Goal: Task Accomplishment & Management: Manage account settings

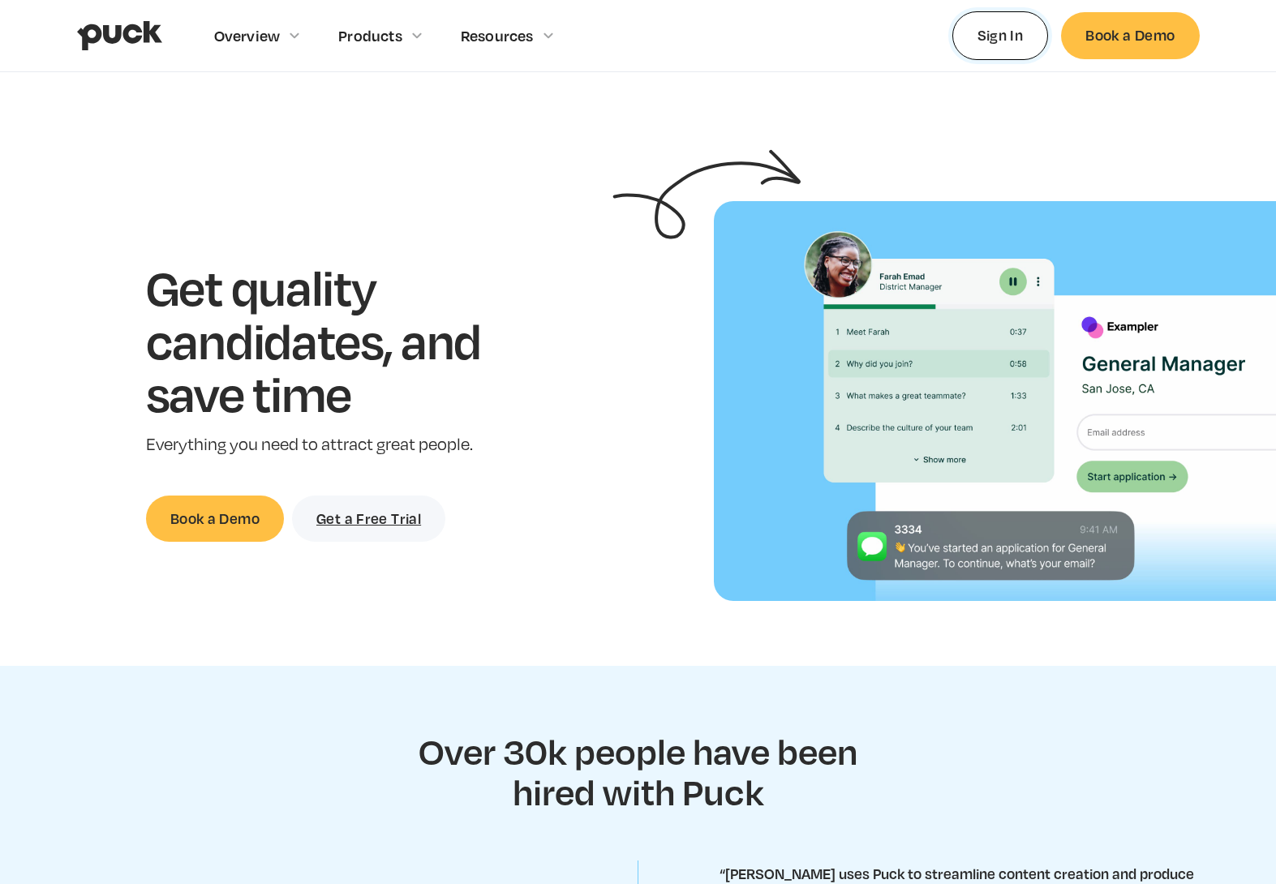
click at [976, 37] on link "Sign In" at bounding box center [1000, 35] width 97 height 48
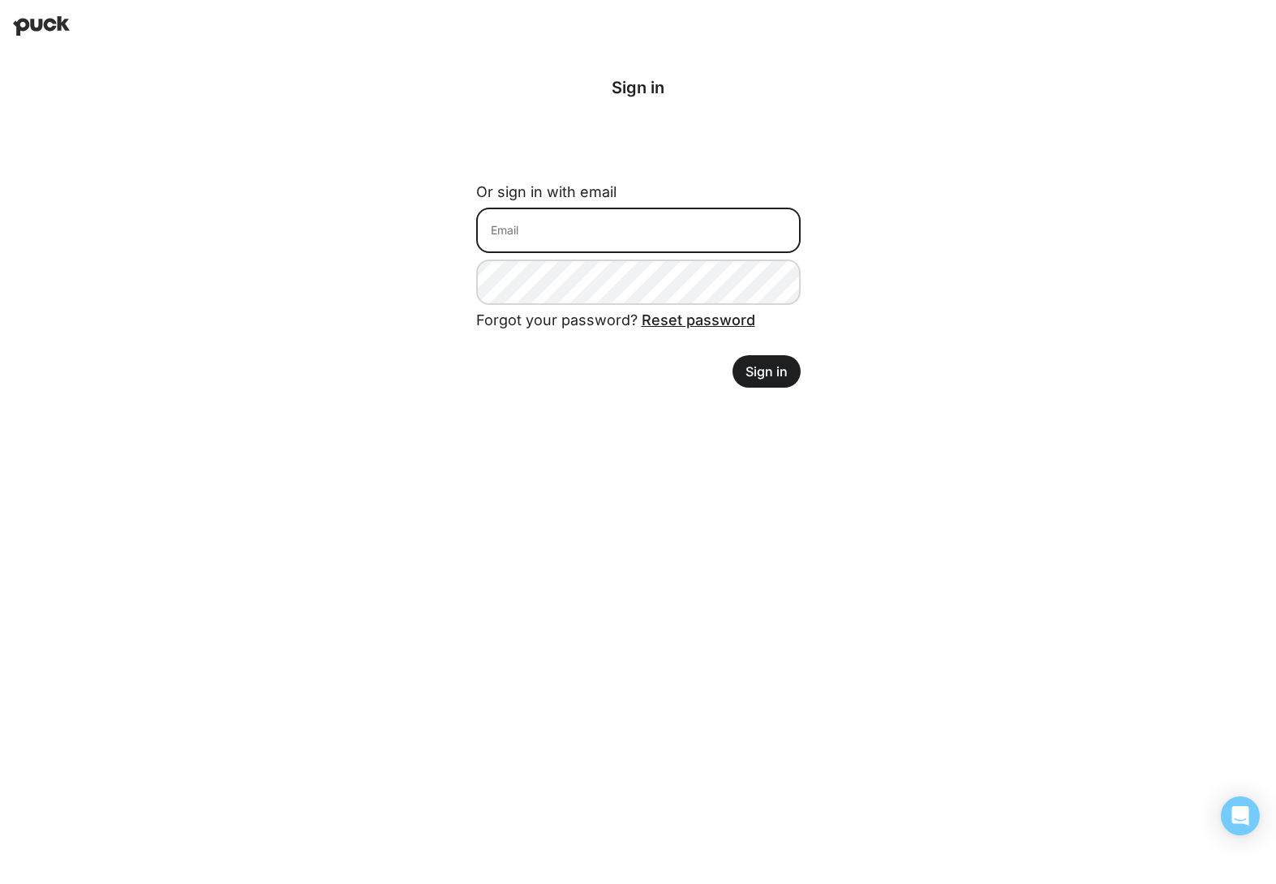
click at [655, 213] on input at bounding box center [638, 230] width 324 height 45
type input "[PERSON_NAME][EMAIL_ADDRESS][DOMAIN_NAME]"
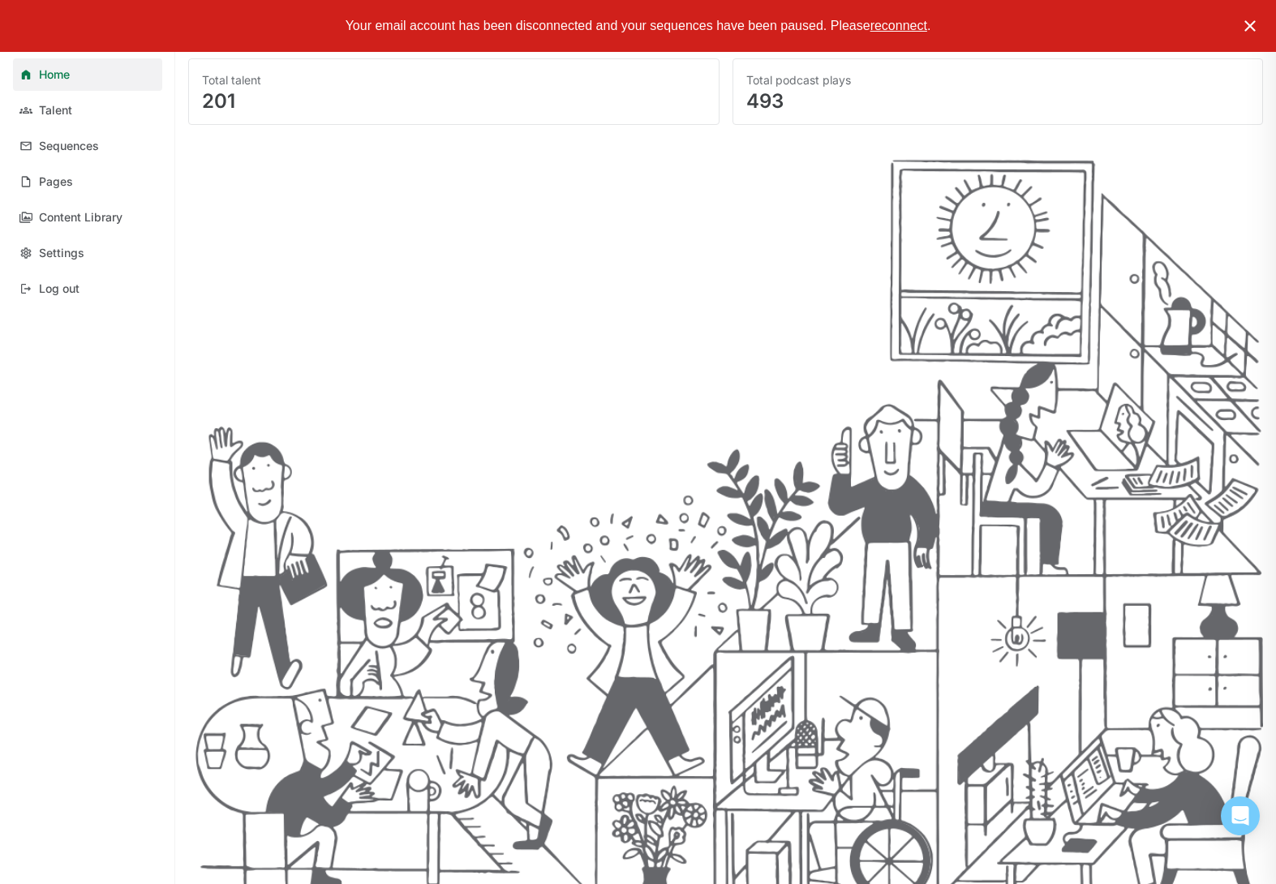
click at [1252, 21] on img at bounding box center [1249, 25] width 19 height 19
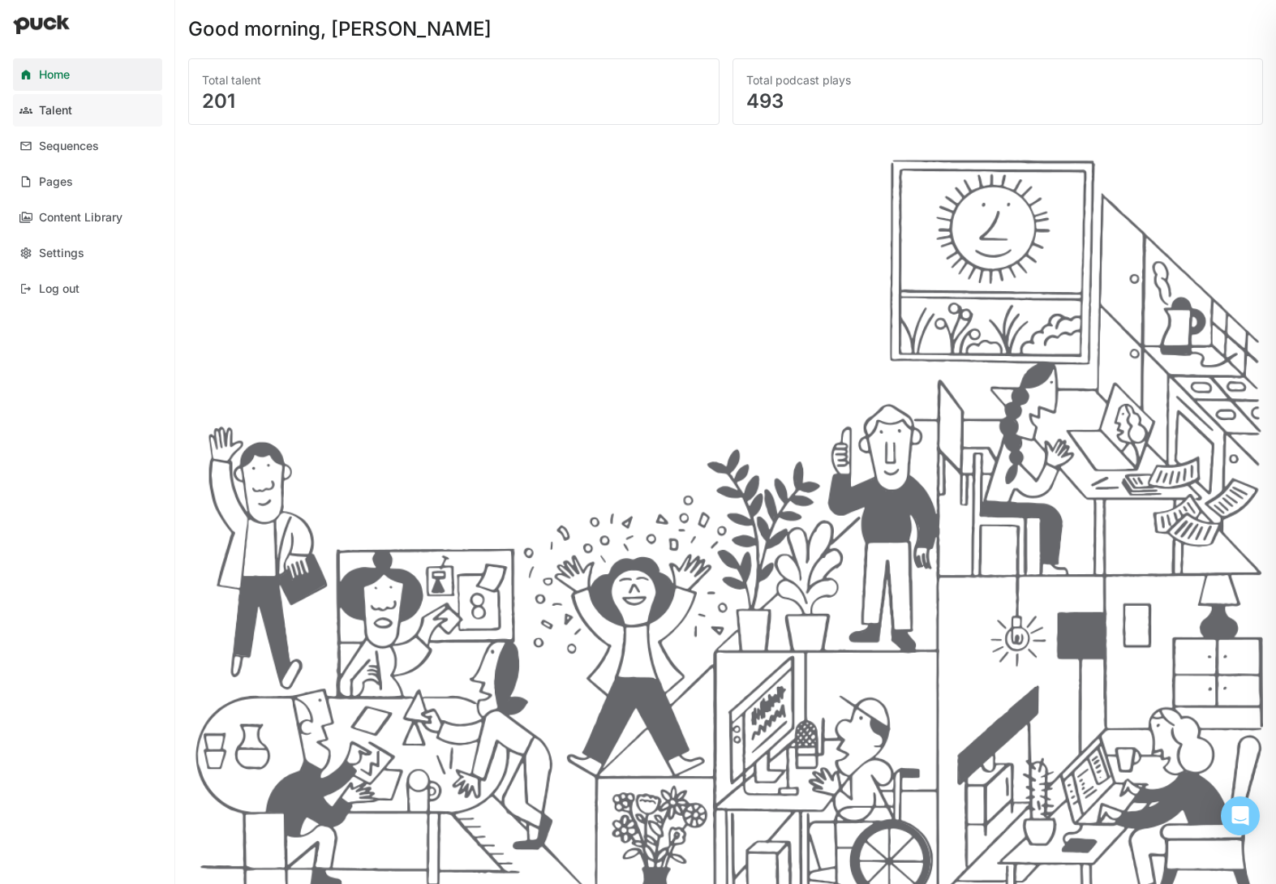
click at [90, 98] on link "Talent" at bounding box center [87, 110] width 149 height 32
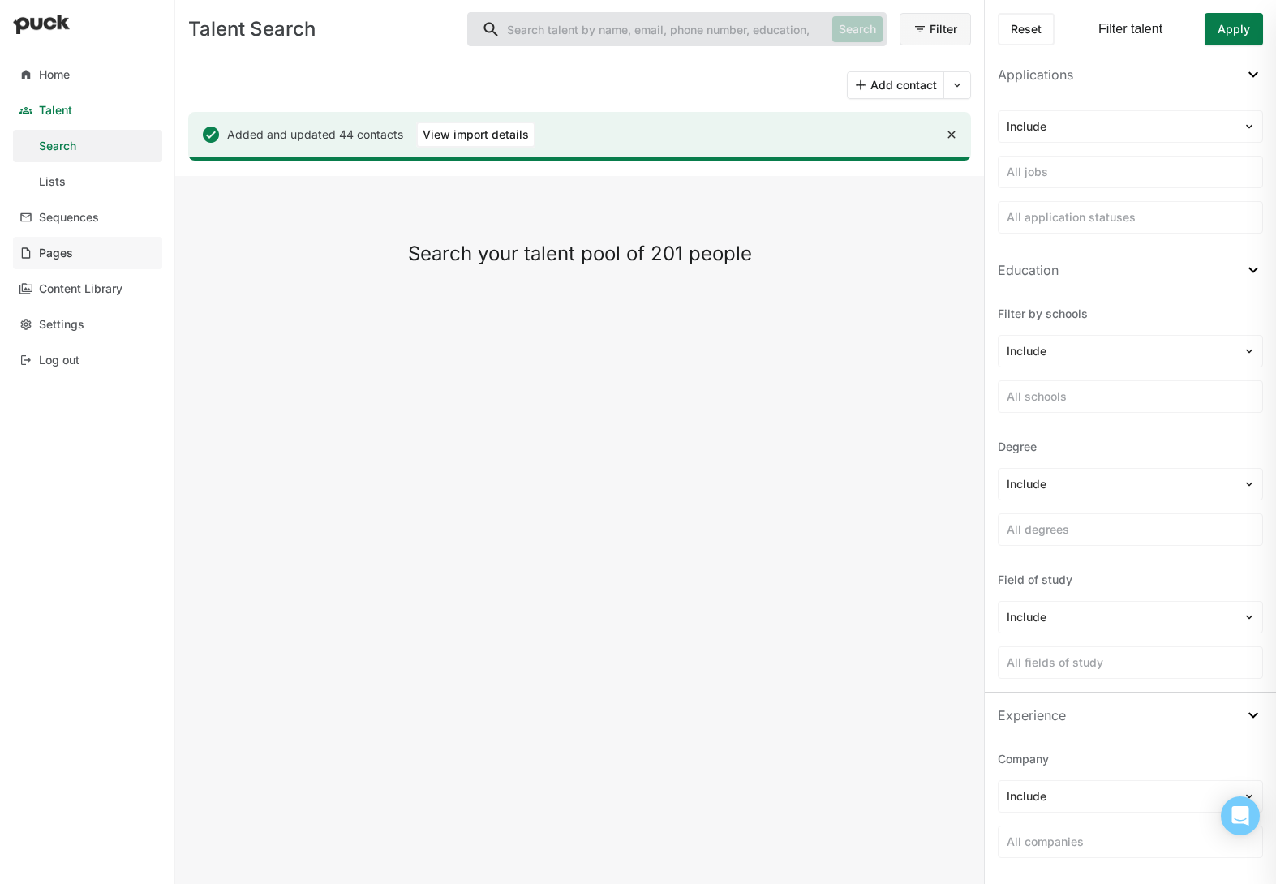
click at [82, 256] on link "Pages" at bounding box center [87, 253] width 149 height 32
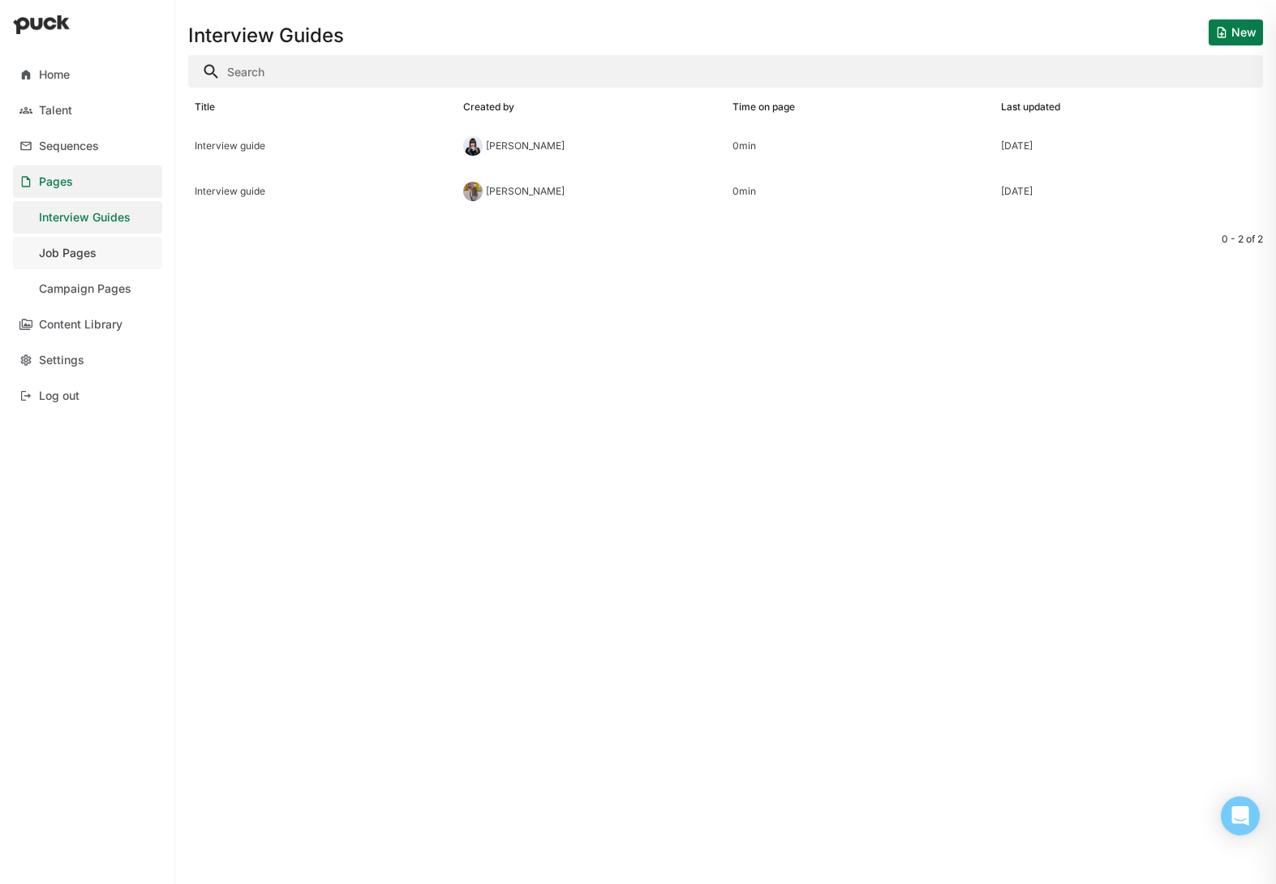
click at [114, 255] on link "Job Pages" at bounding box center [87, 253] width 149 height 32
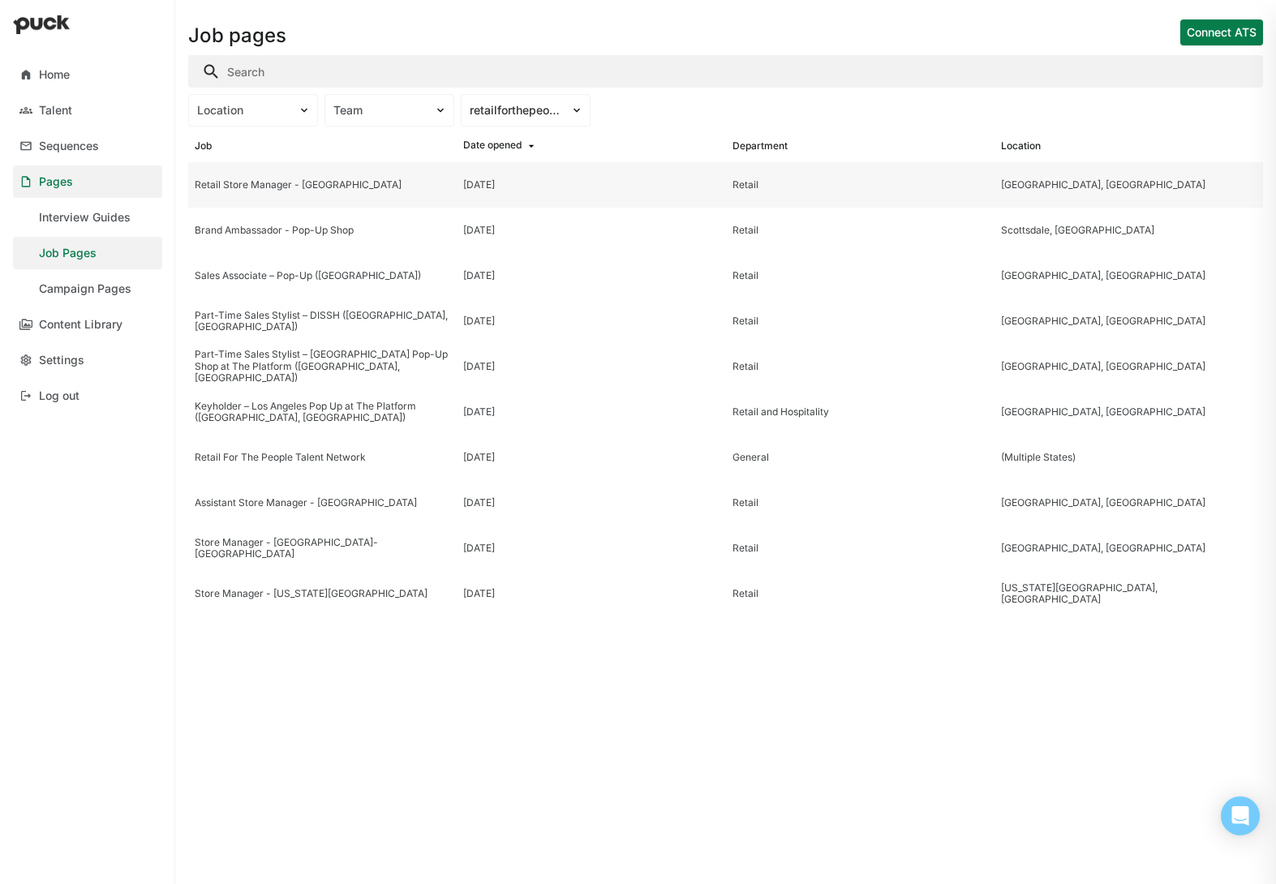
click at [381, 188] on div "Retail Store Manager - Philadelphia" at bounding box center [323, 184] width 256 height 11
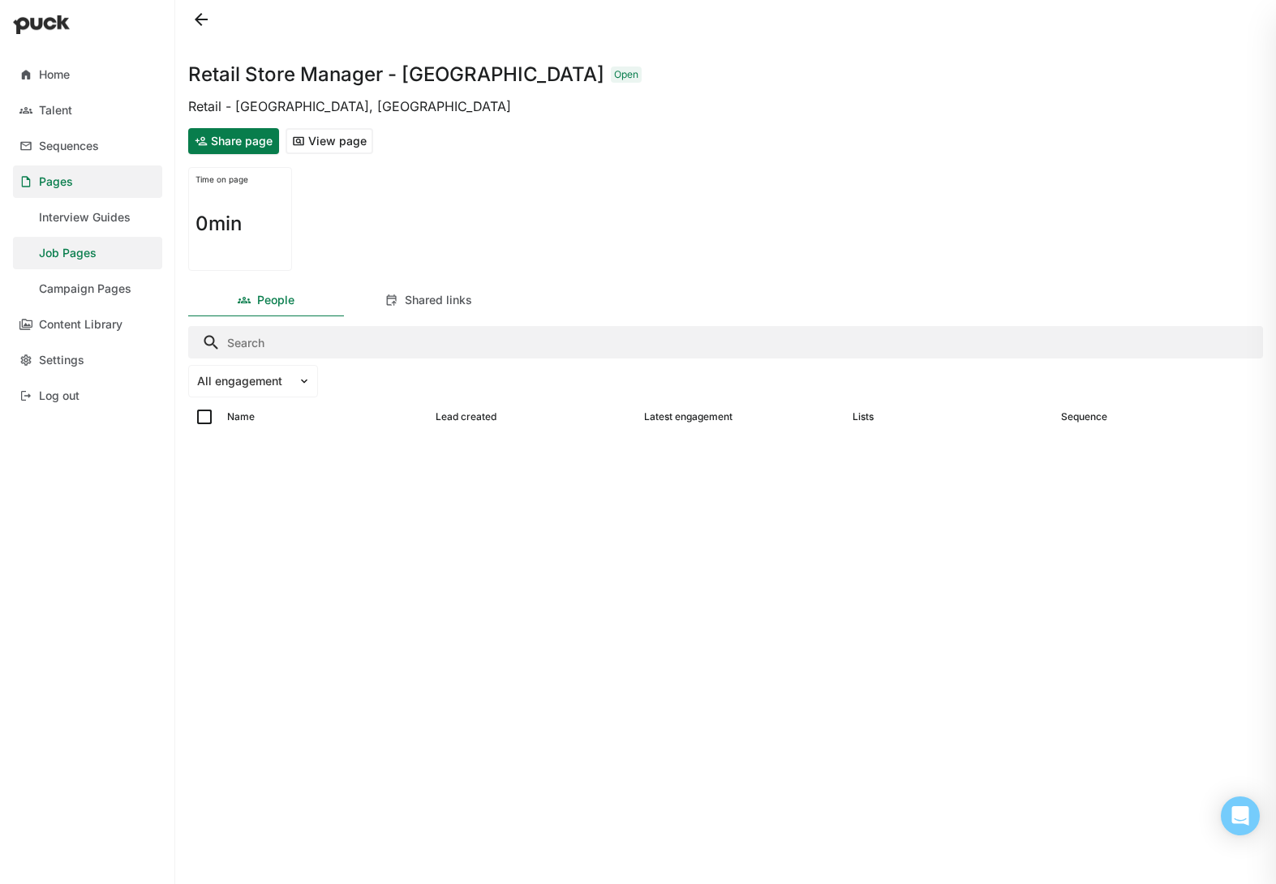
click at [330, 148] on button "View page" at bounding box center [330, 141] width 88 height 26
click at [99, 181] on link "Pages" at bounding box center [87, 181] width 149 height 32
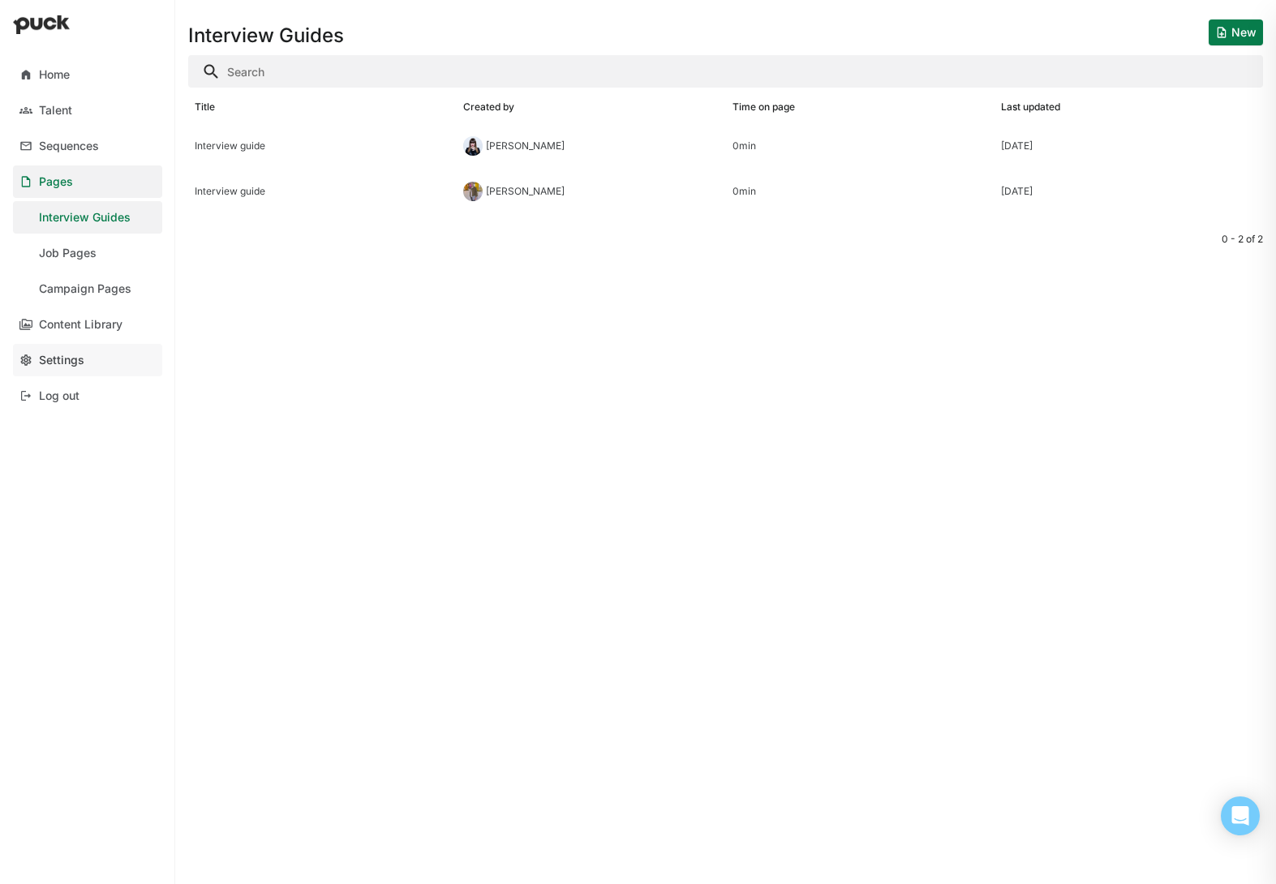
click at [87, 363] on link "Settings" at bounding box center [87, 360] width 149 height 32
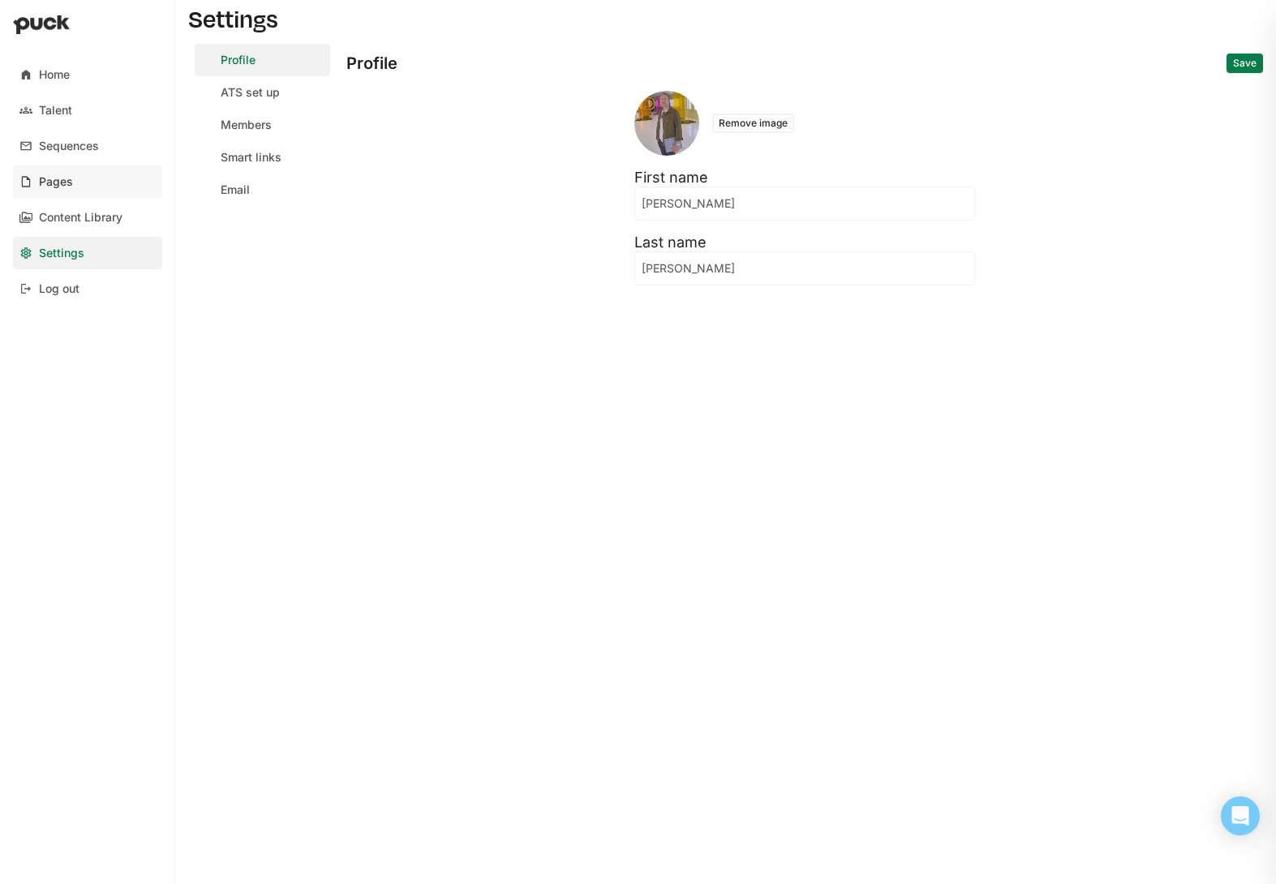
click at [84, 187] on link "Pages" at bounding box center [87, 181] width 149 height 32
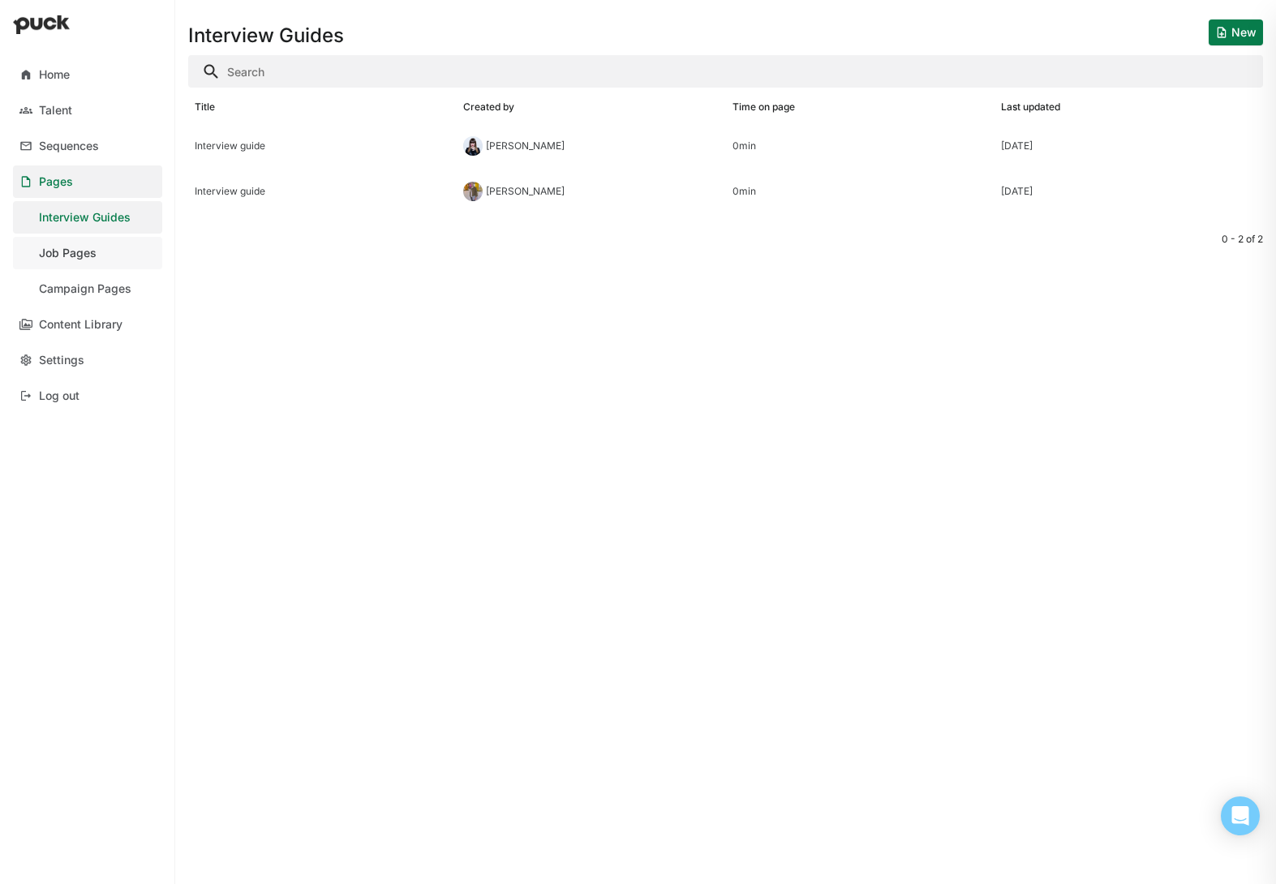
click at [105, 260] on link "Job Pages" at bounding box center [87, 253] width 149 height 32
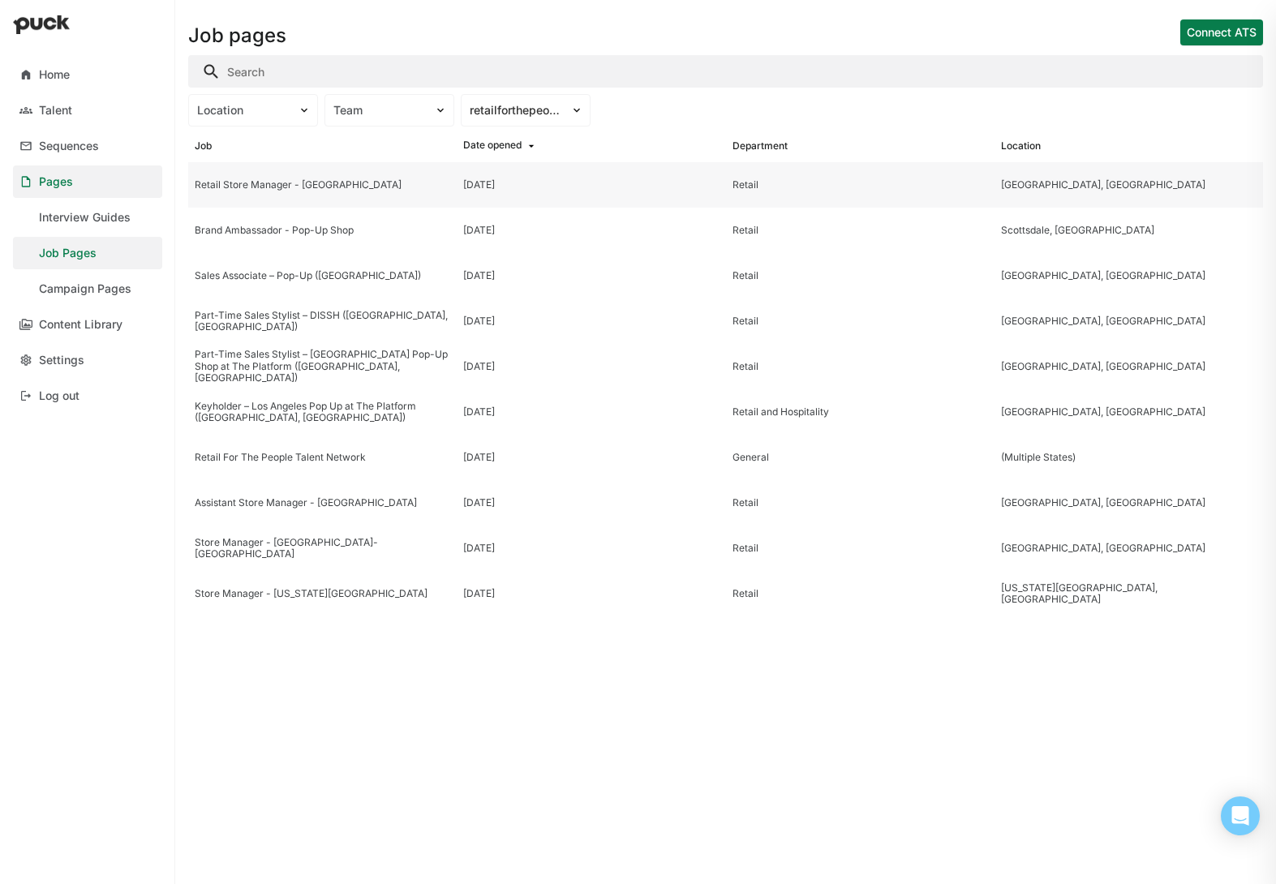
click at [787, 186] on div "Retail" at bounding box center [860, 184] width 256 height 11
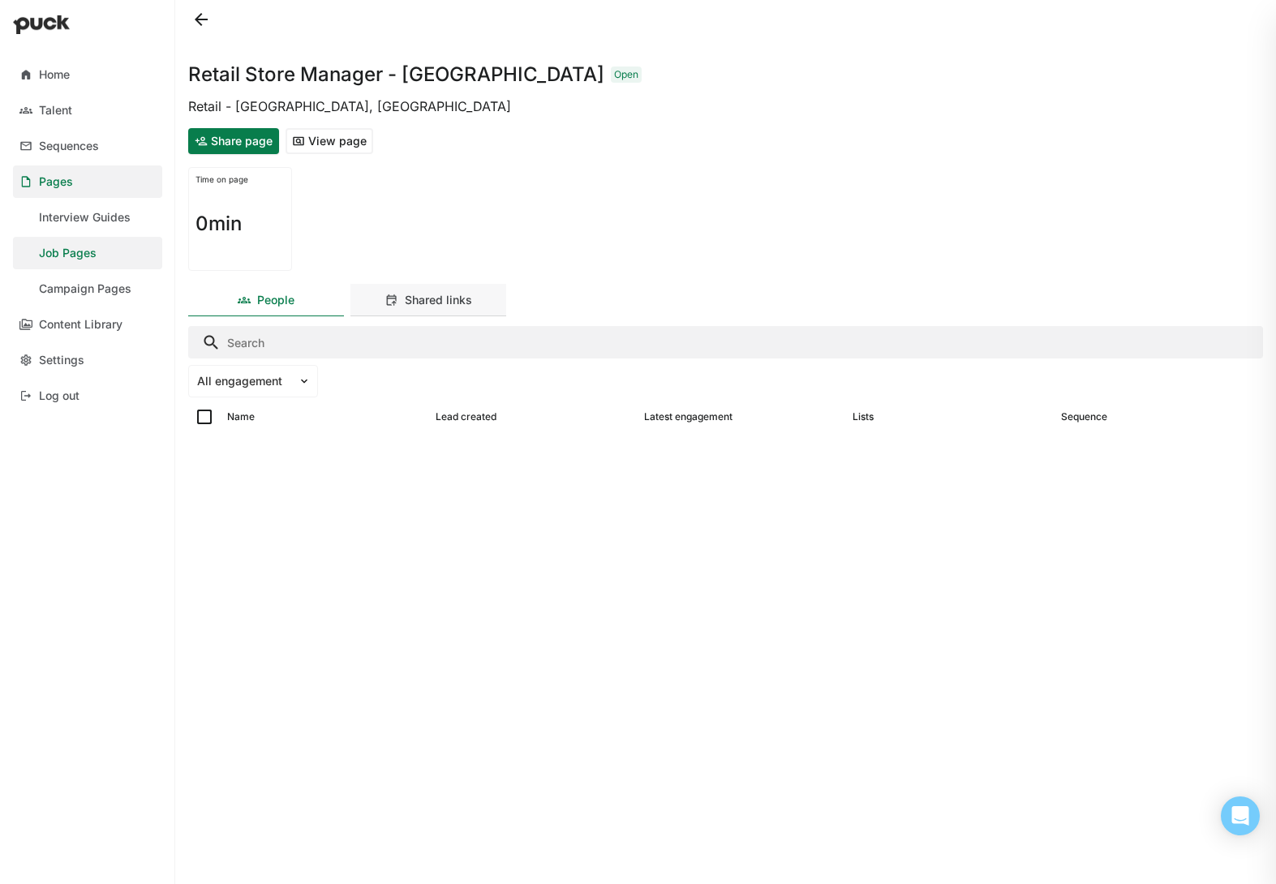
click at [442, 303] on div "Shared links" at bounding box center [438, 301] width 67 height 14
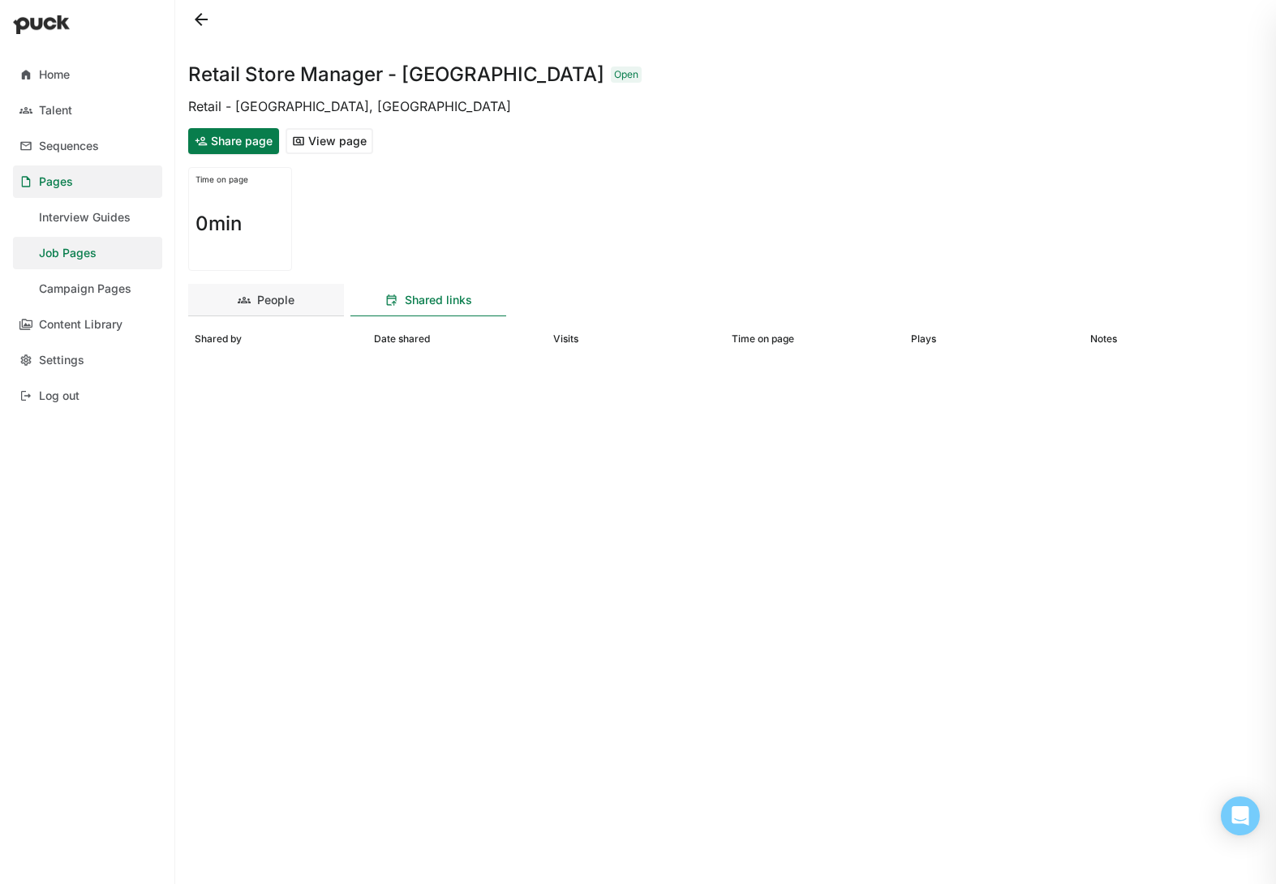
click at [275, 308] on div "People" at bounding box center [266, 300] width 156 height 32
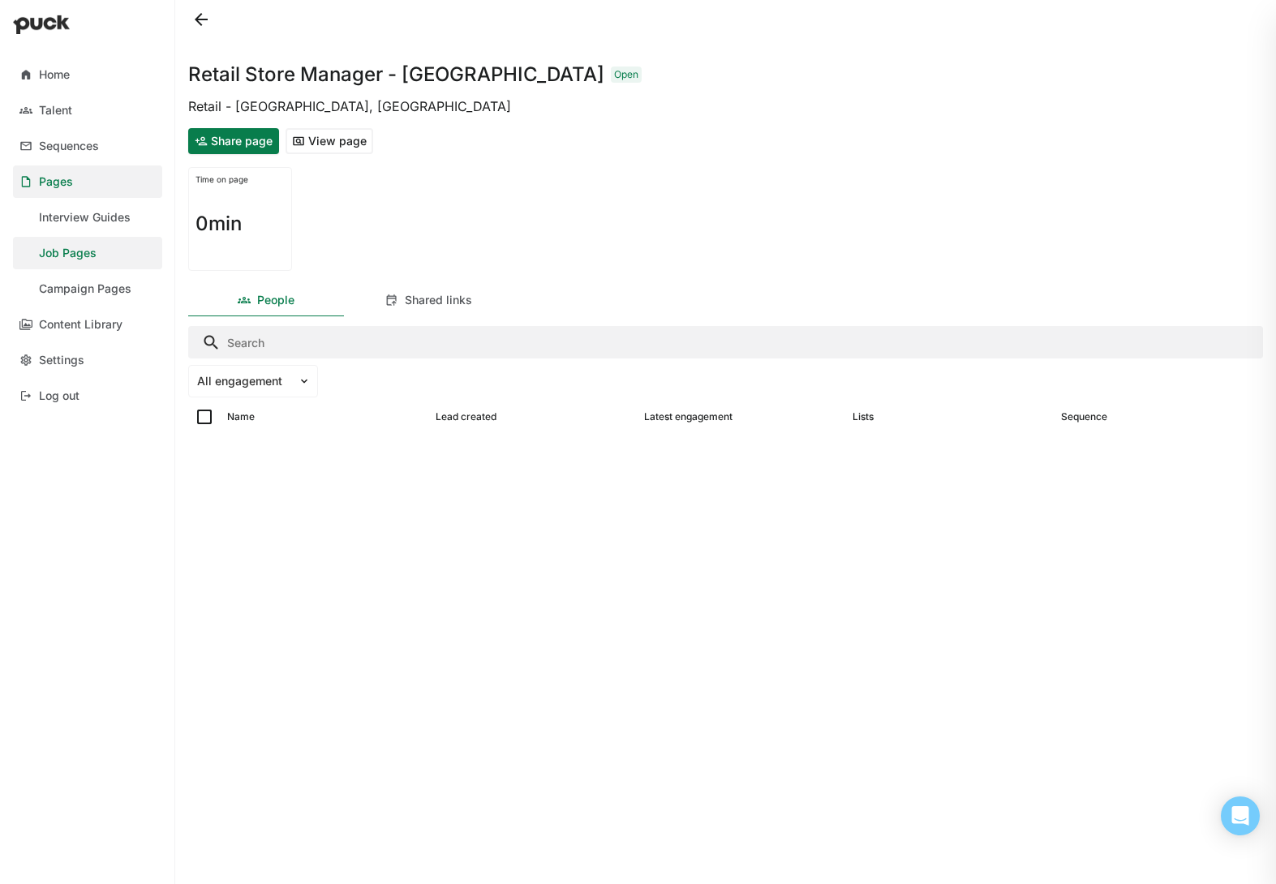
click at [253, 143] on button "Share page" at bounding box center [233, 141] width 91 height 26
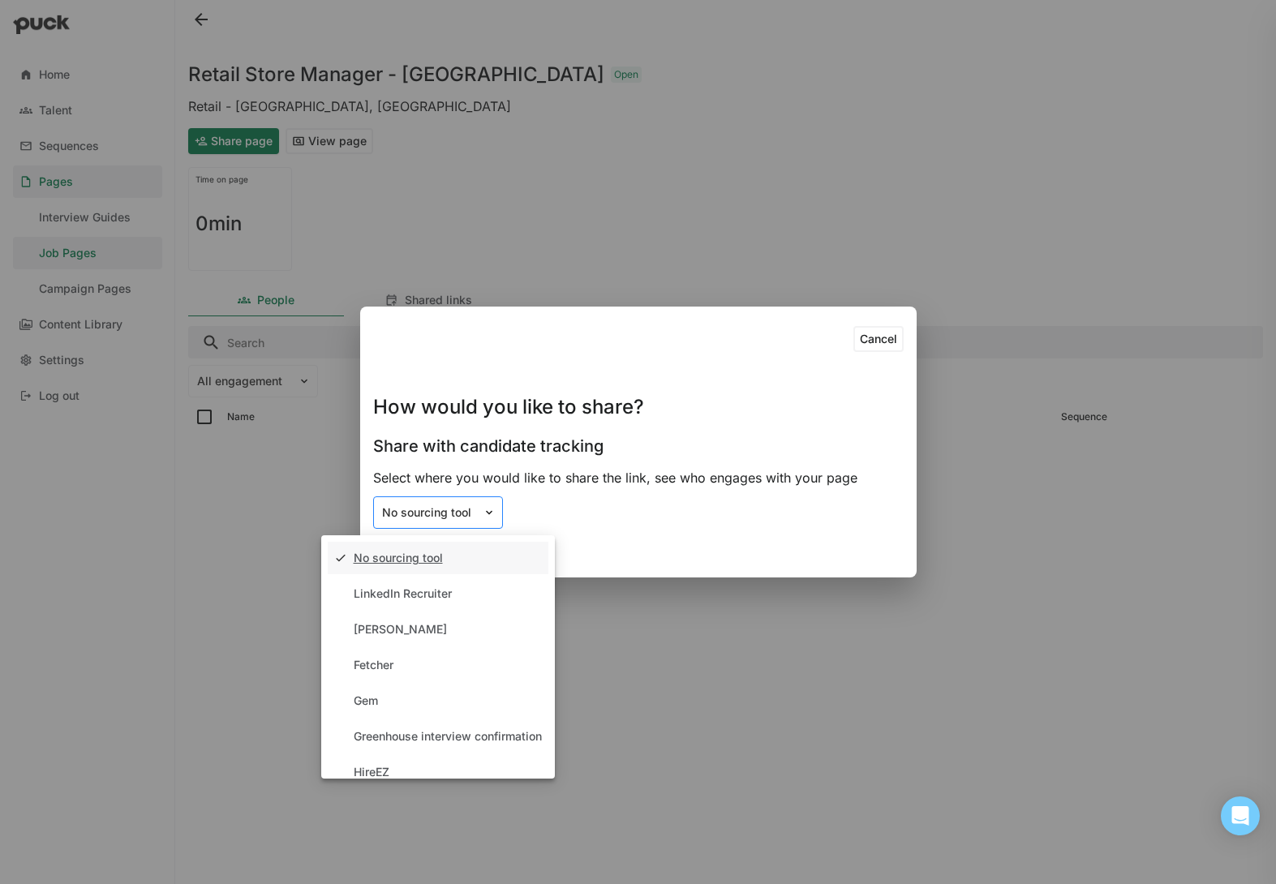
click at [461, 513] on div "No sourcing tool" at bounding box center [428, 513] width 92 height 14
click at [479, 596] on div "LinkedIn Recruiter" at bounding box center [438, 594] width 221 height 32
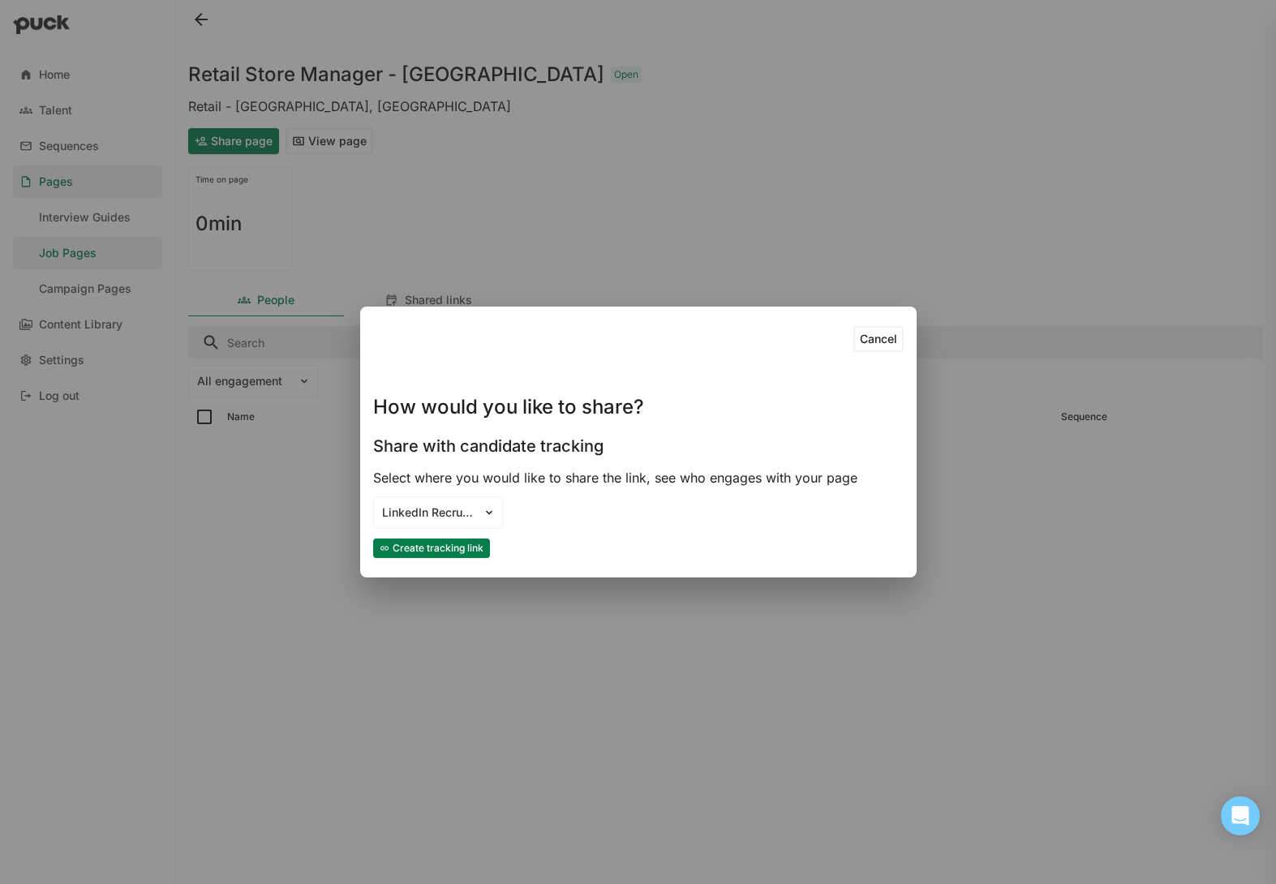
click at [893, 340] on button "Cancel" at bounding box center [878, 339] width 50 height 26
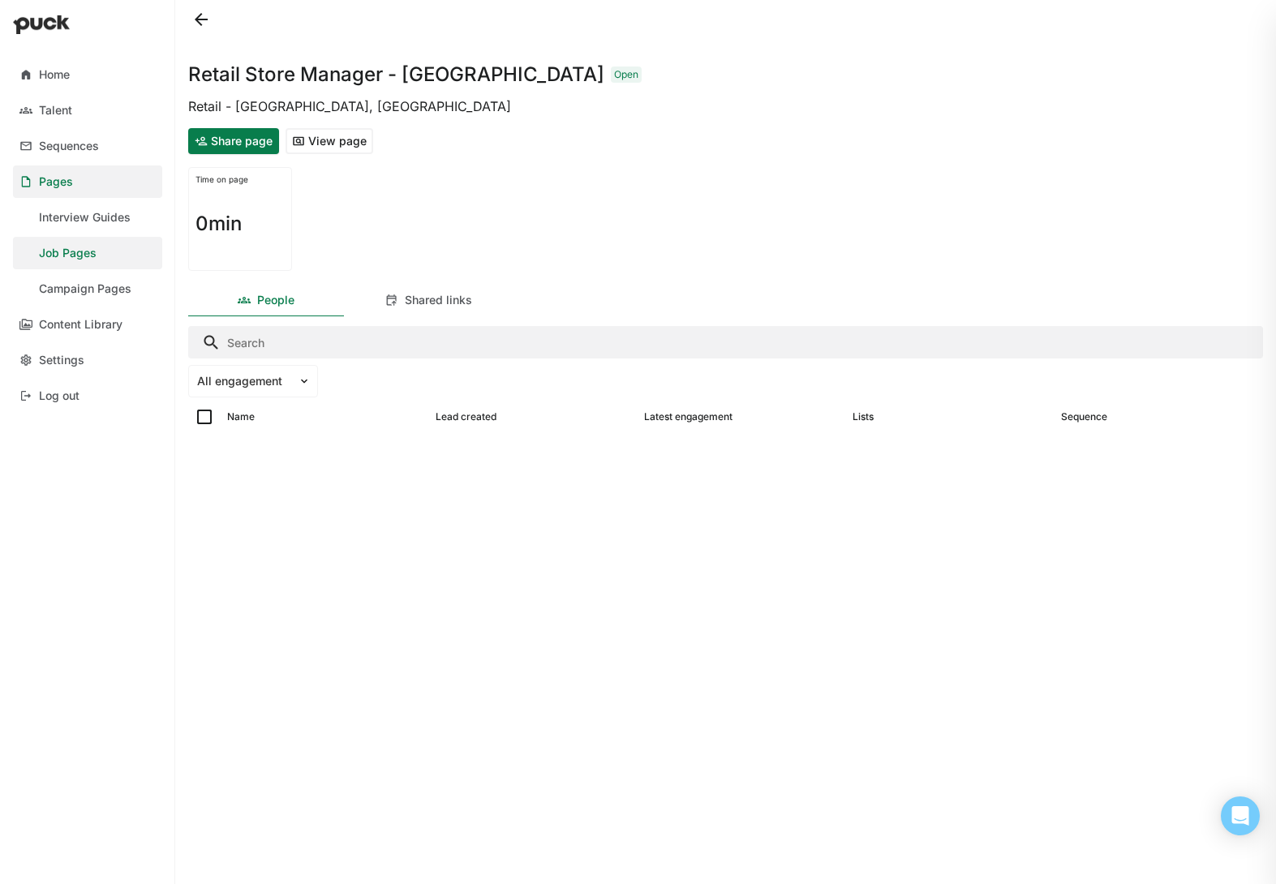
click at [350, 144] on button "View page" at bounding box center [330, 141] width 88 height 26
